Goal: Task Accomplishment & Management: Manage account settings

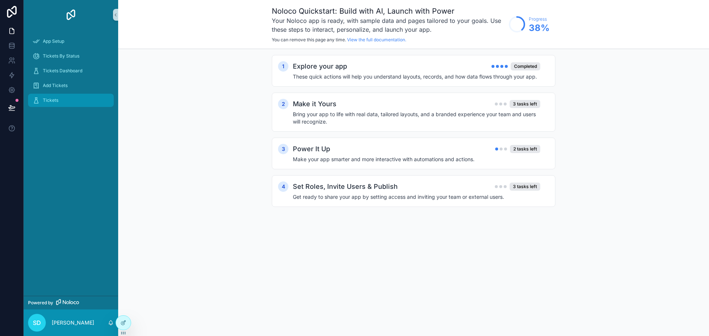
click at [65, 104] on div "Tickets" at bounding box center [70, 100] width 77 height 12
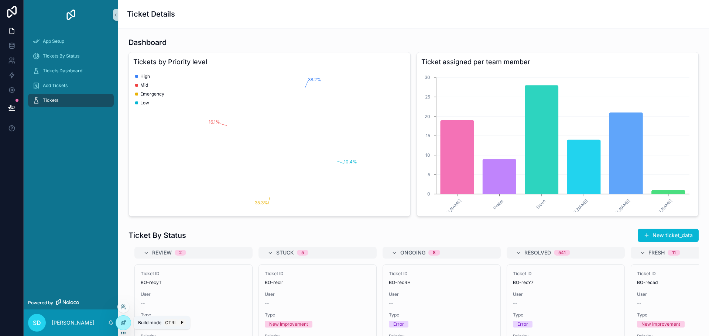
click at [122, 323] on icon at bounding box center [123, 323] width 6 height 6
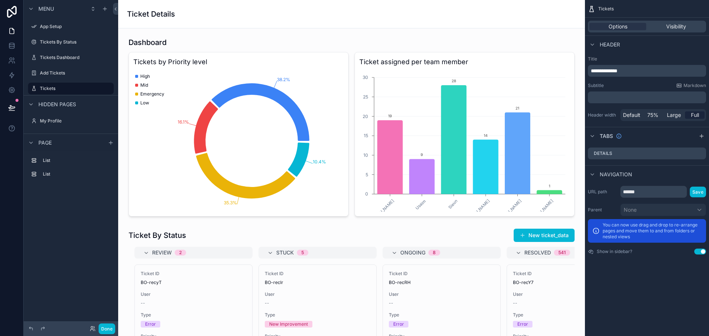
click at [626, 70] on p "**********" at bounding box center [647, 70] width 114 height 7
drag, startPoint x: 131, startPoint y: 12, endPoint x: 285, endPoint y: 5, distance: 153.7
click at [264, 0] on html "Menu App Setup Tickets By Status Tickets Dashboard Add Tickets Tickets Hidden p…" at bounding box center [354, 168] width 709 height 336
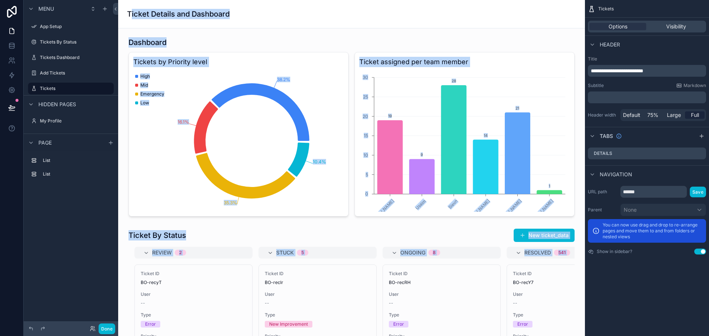
click at [287, 20] on div "Ticket Details and Dashboard" at bounding box center [351, 14] width 449 height 28
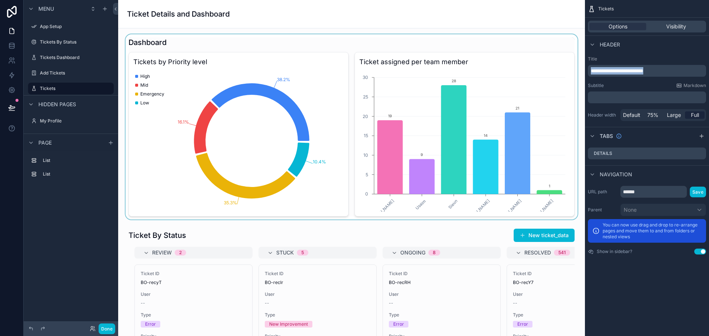
drag, startPoint x: 646, startPoint y: 73, endPoint x: 572, endPoint y: 76, distance: 74.2
click at [572, 76] on div "App Setup Tickets By Status Tickets Dashboard Add Tickets Tickets My Profile Po…" at bounding box center [413, 168] width 590 height 336
